Goal: Contribute content: Contribute content

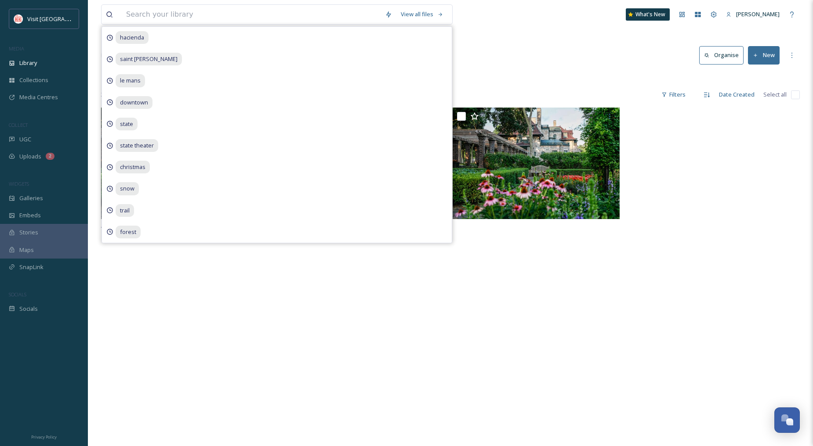
click at [494, 39] on div "View all files hacienda [GEOGRAPHIC_DATA][PERSON_NAME] christmas snow trail for…" at bounding box center [450, 277] width 725 height 554
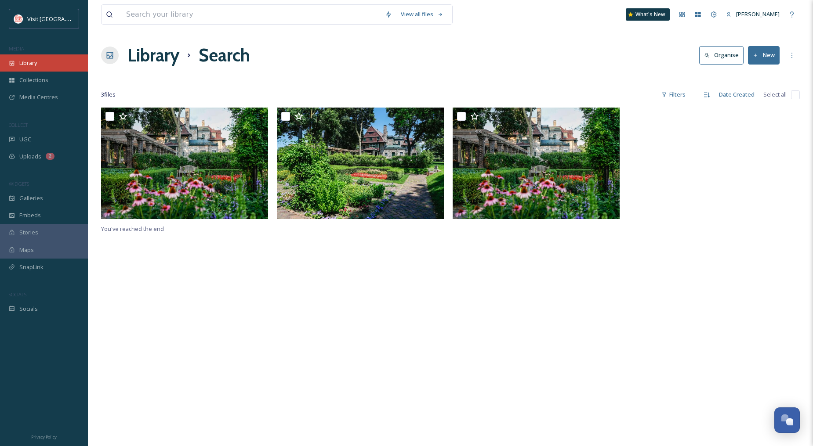
click at [22, 55] on div "Library" at bounding box center [44, 62] width 88 height 17
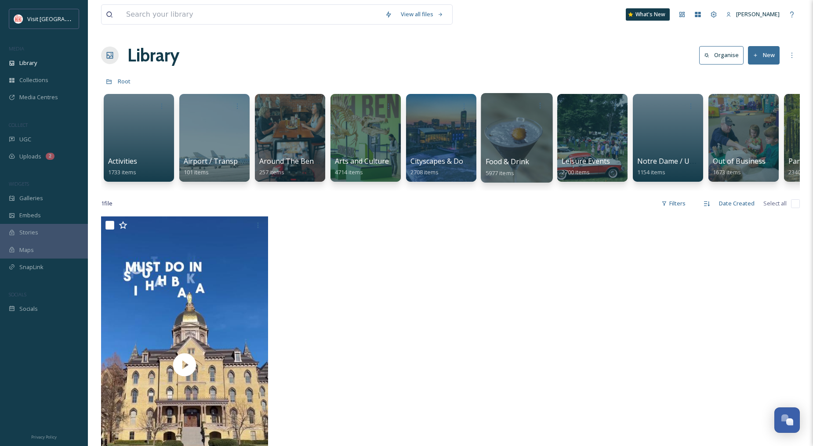
click at [521, 168] on div "Food & Drink 5977 items" at bounding box center [517, 167] width 63 height 22
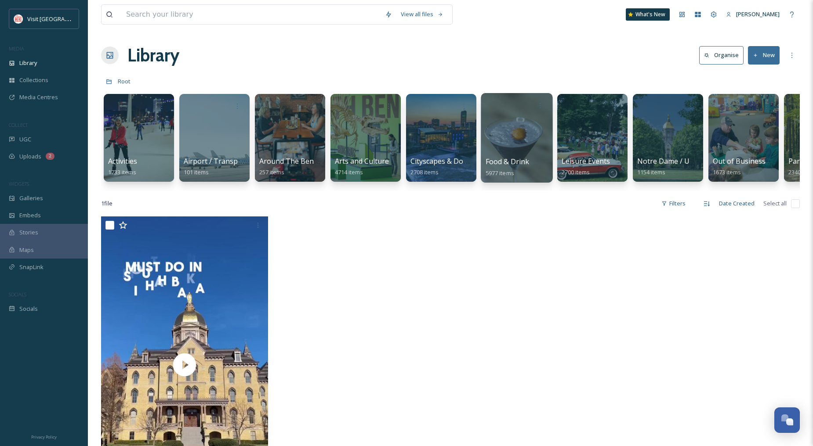
click at [507, 129] on div at bounding box center [517, 138] width 72 height 90
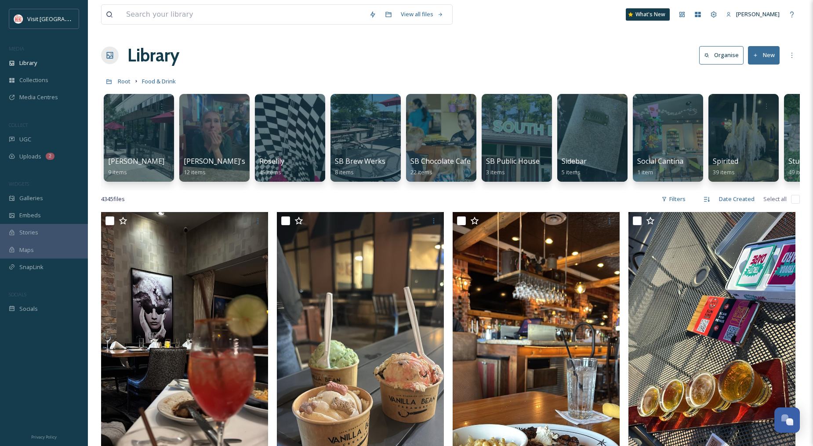
scroll to position [0, 2910]
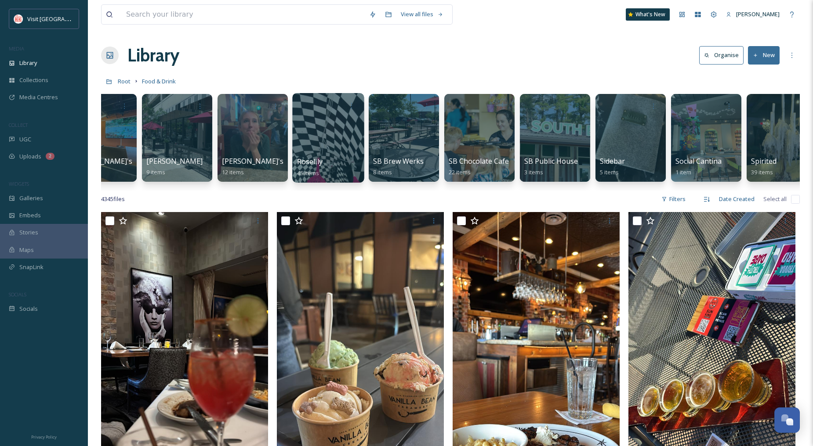
click at [346, 135] on div at bounding box center [328, 138] width 72 height 90
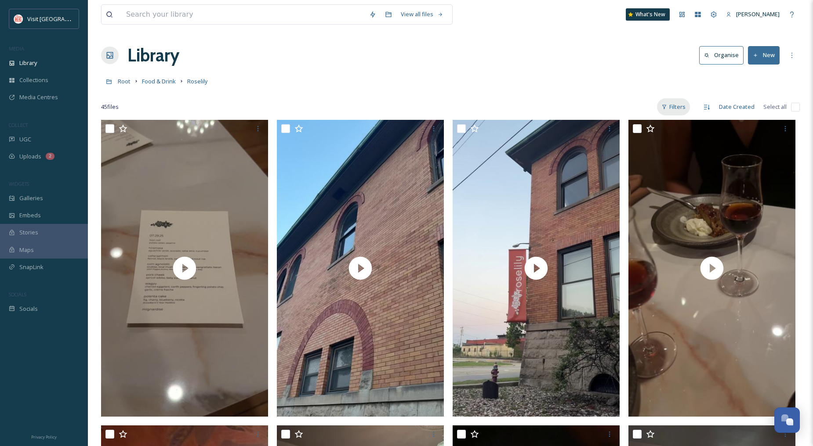
click at [679, 106] on div "Filters" at bounding box center [673, 106] width 33 height 17
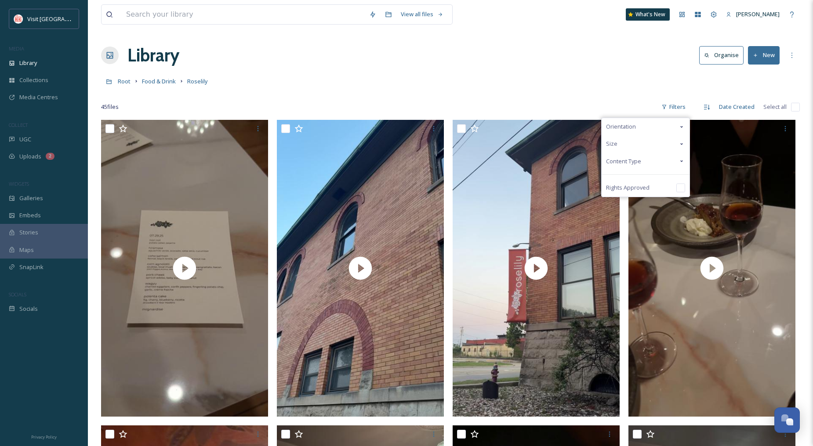
click at [623, 161] on span "Content Type" at bounding box center [623, 161] width 35 height 8
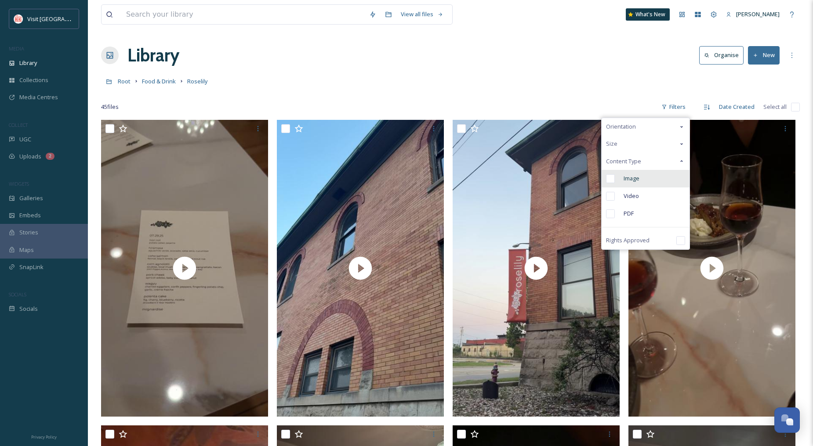
click at [629, 174] on span "Image" at bounding box center [632, 178] width 16 height 8
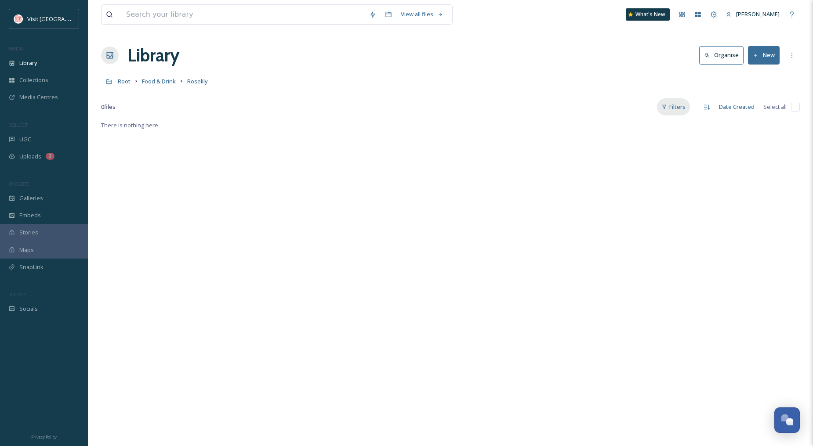
click at [687, 111] on div "Filters" at bounding box center [673, 106] width 33 height 17
click at [619, 178] on div "Image" at bounding box center [646, 179] width 88 height 18
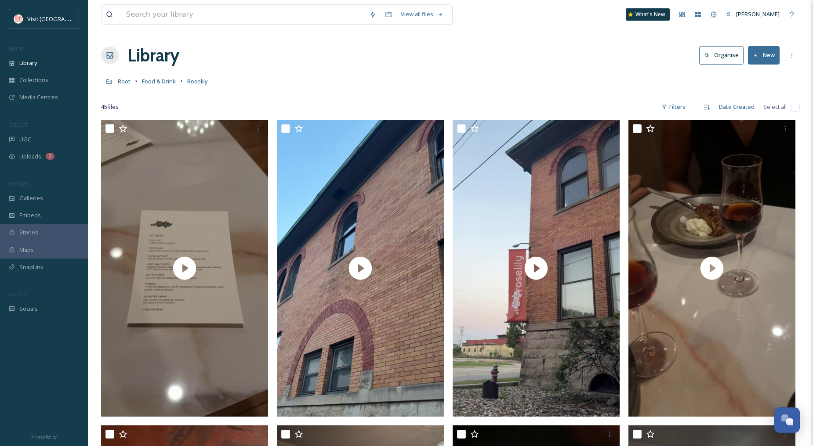
click at [759, 57] on button "New" at bounding box center [764, 55] width 32 height 18
click at [758, 72] on span "File Upload" at bounding box center [759, 76] width 29 height 8
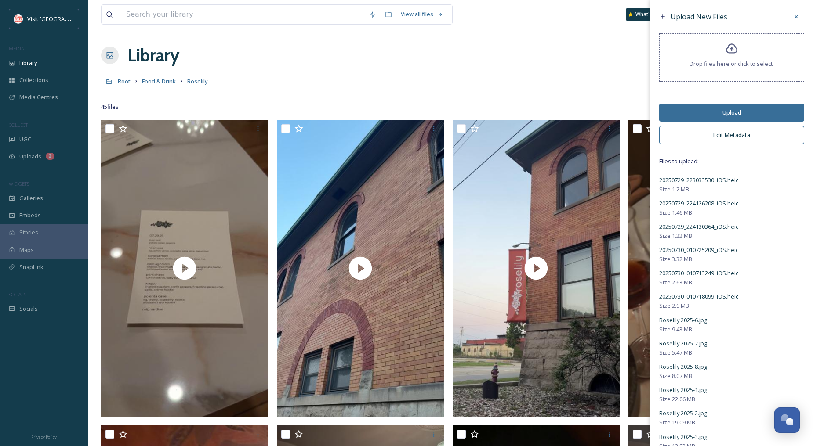
click at [735, 134] on button "Edit Metadata" at bounding box center [731, 135] width 145 height 18
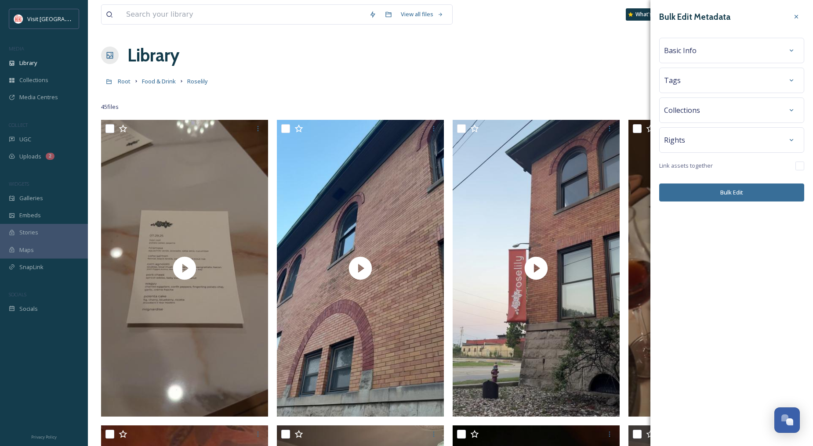
click at [695, 52] on span "Basic Info" at bounding box center [680, 50] width 33 height 11
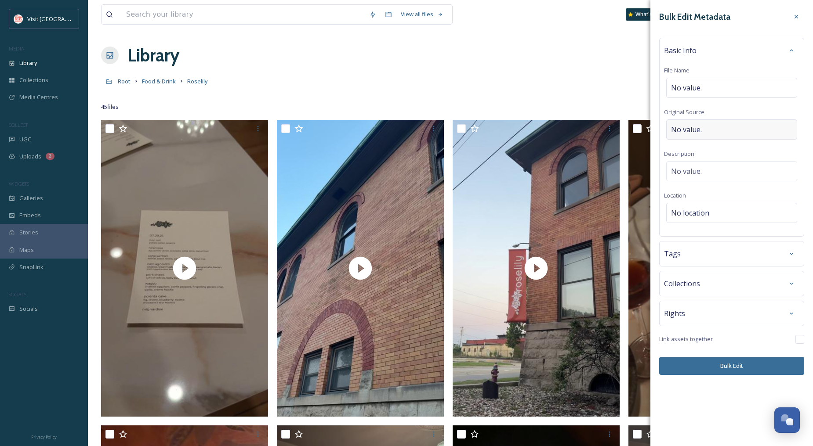
click at [723, 124] on div "No value." at bounding box center [731, 130] width 131 height 20
type input "[PERSON_NAME]"
click at [728, 172] on div "No value." at bounding box center [731, 169] width 131 height 20
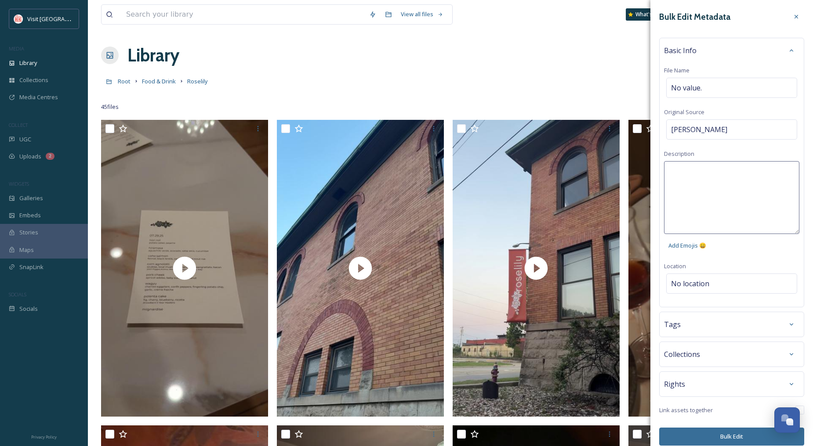
click at [751, 166] on textarea at bounding box center [731, 197] width 135 height 73
type textarea "Roselily Restaurant Weeks 2025"
click at [712, 284] on div "Bulk Edit Metadata Basic Info File Name No value. Original Source [PERSON_NAME]…" at bounding box center [731, 227] width 163 height 455
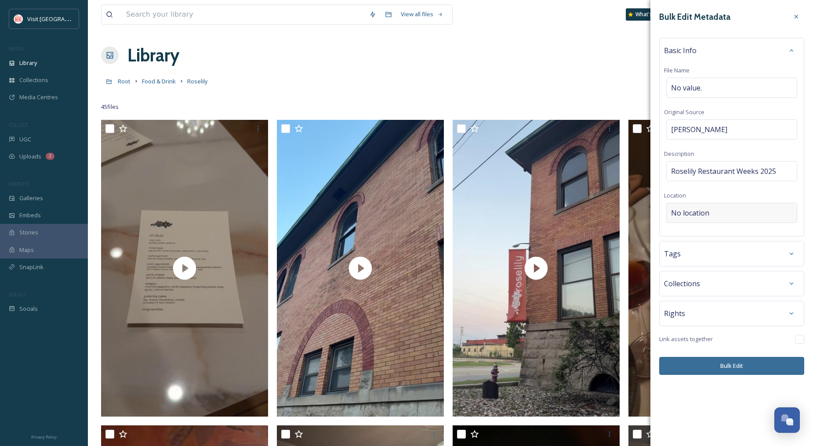
click at [724, 214] on div "No location" at bounding box center [731, 213] width 131 height 20
click at [726, 214] on input at bounding box center [732, 212] width 130 height 19
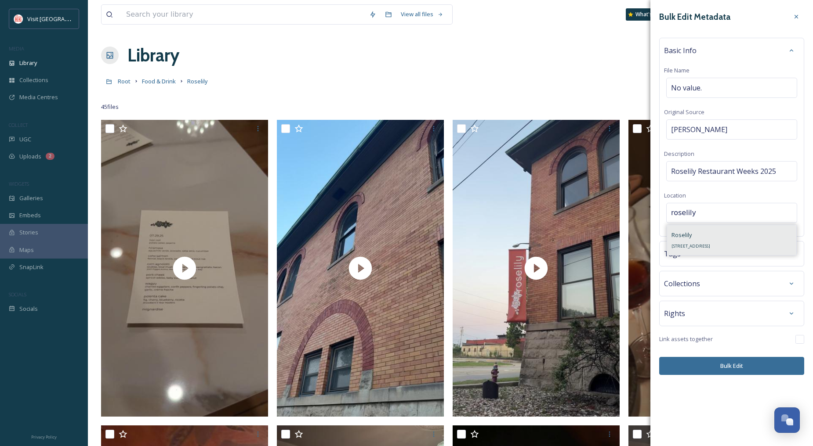
type input "roselily"
click at [710, 234] on div "Roselily [STREET_ADDRESS]" at bounding box center [690, 240] width 39 height 21
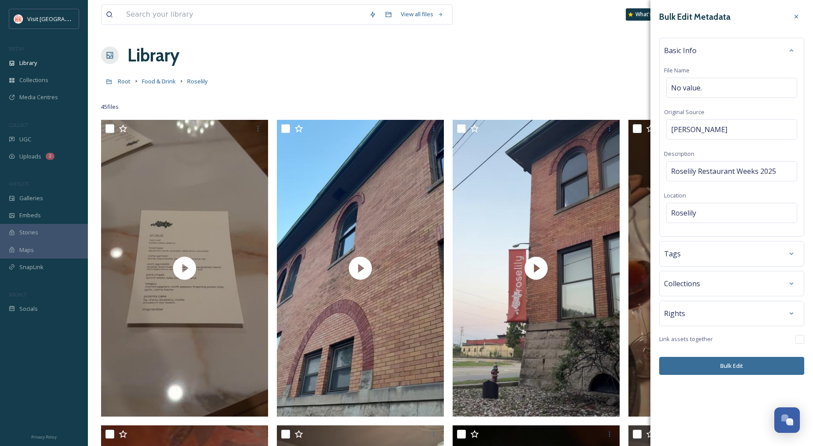
click at [726, 366] on button "Bulk Edit" at bounding box center [731, 366] width 145 height 18
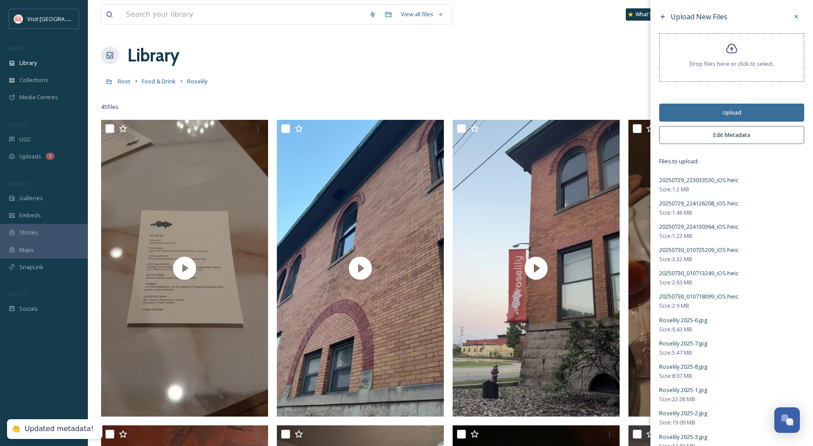
click at [729, 110] on button "Upload" at bounding box center [731, 113] width 145 height 18
